Goal: Information Seeking & Learning: Learn about a topic

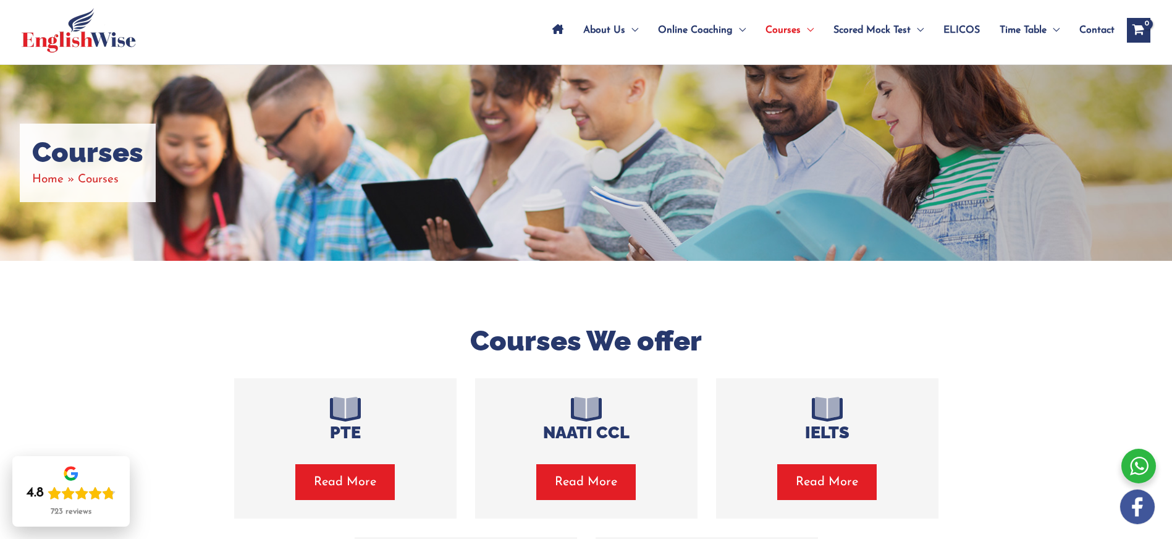
scroll to position [122, 0]
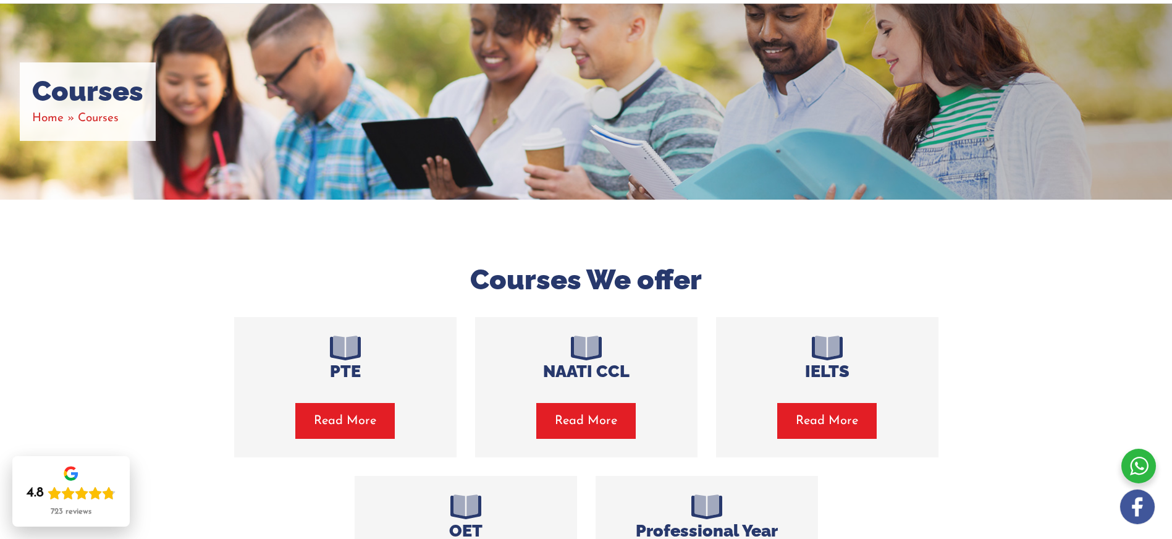
click at [368, 422] on span "Read More" at bounding box center [345, 420] width 62 height 17
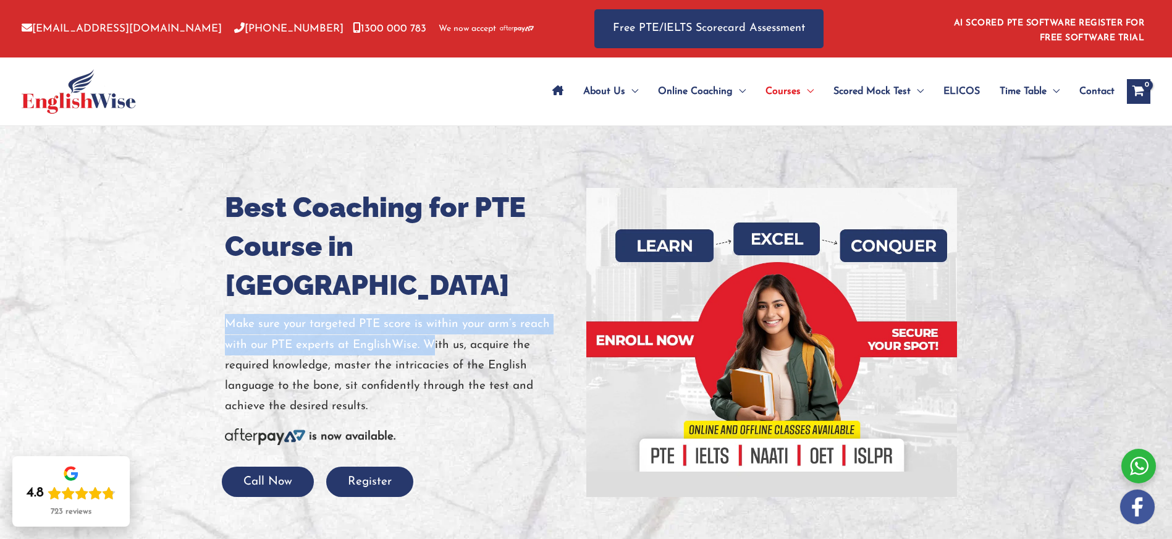
drag, startPoint x: 225, startPoint y: 282, endPoint x: 434, endPoint y: 309, distance: 210.5
click at [434, 314] on p "Make sure your targeted PTE score is within your arm’s reach with our PTE exper…" at bounding box center [401, 365] width 352 height 103
click at [427, 314] on p "Make sure your targeted PTE score is within your arm’s reach with our PTE exper…" at bounding box center [401, 365] width 352 height 103
drag, startPoint x: 424, startPoint y: 308, endPoint x: 222, endPoint y: 284, distance: 203.3
click at [222, 284] on div "Best Coaching for PTE Course in [GEOGRAPHIC_DATA] Make sure your targeted PTE s…" at bounding box center [401, 342] width 371 height 309
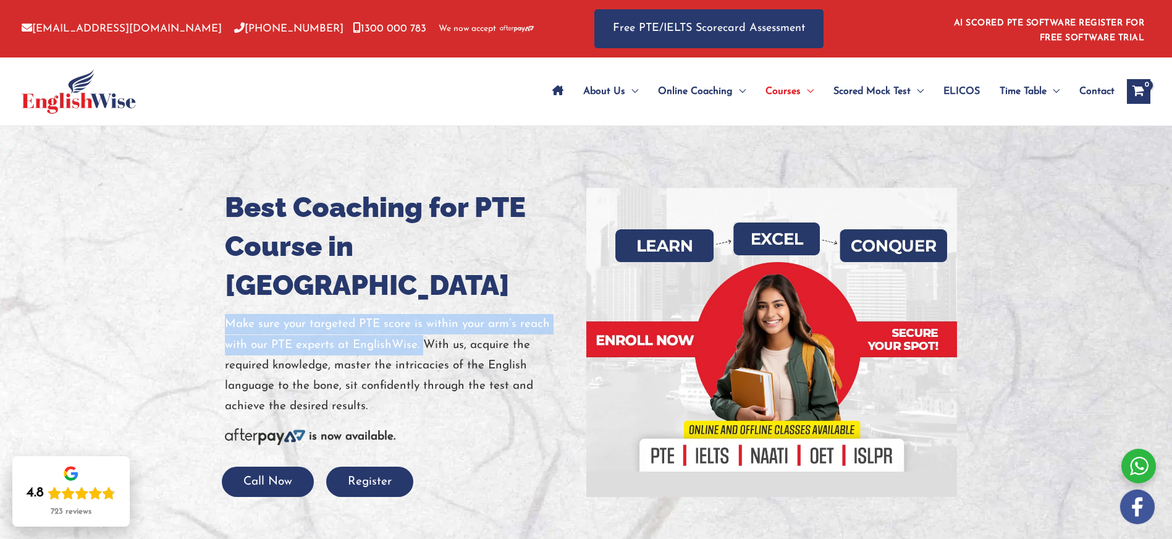
copy p "Make sure your targeted PTE score is within your arm’s reach with our PTE exper…"
